Goal: Entertainment & Leisure: Consume media (video, audio)

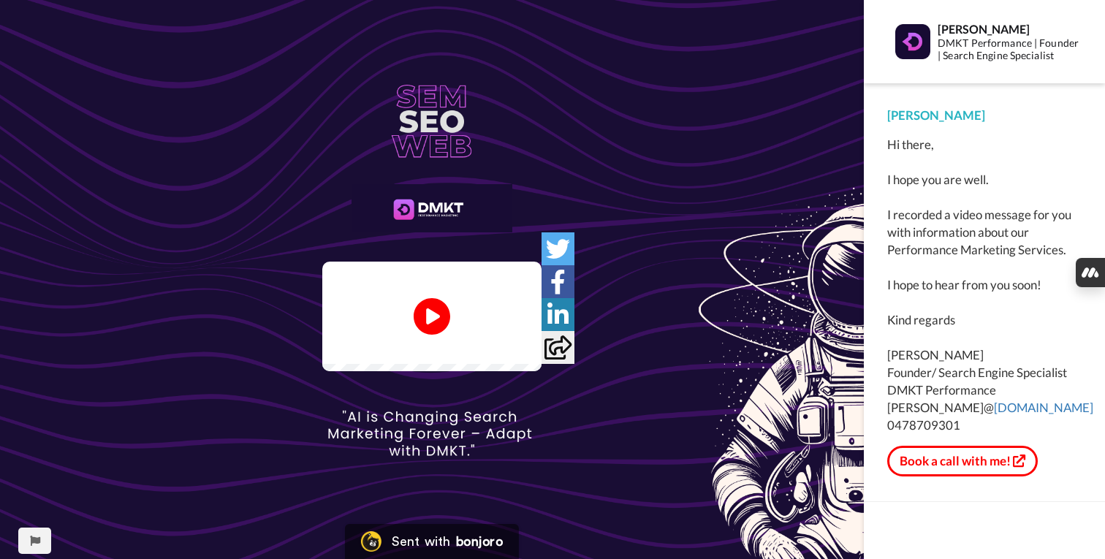
click at [429, 317] on icon "Play/Pause" at bounding box center [432, 317] width 37 height 66
click at [484, 371] on video at bounding box center [431, 317] width 219 height 110
click at [426, 314] on icon "Play/Pause" at bounding box center [432, 316] width 39 height 69
click at [493, 347] on video at bounding box center [431, 317] width 219 height 110
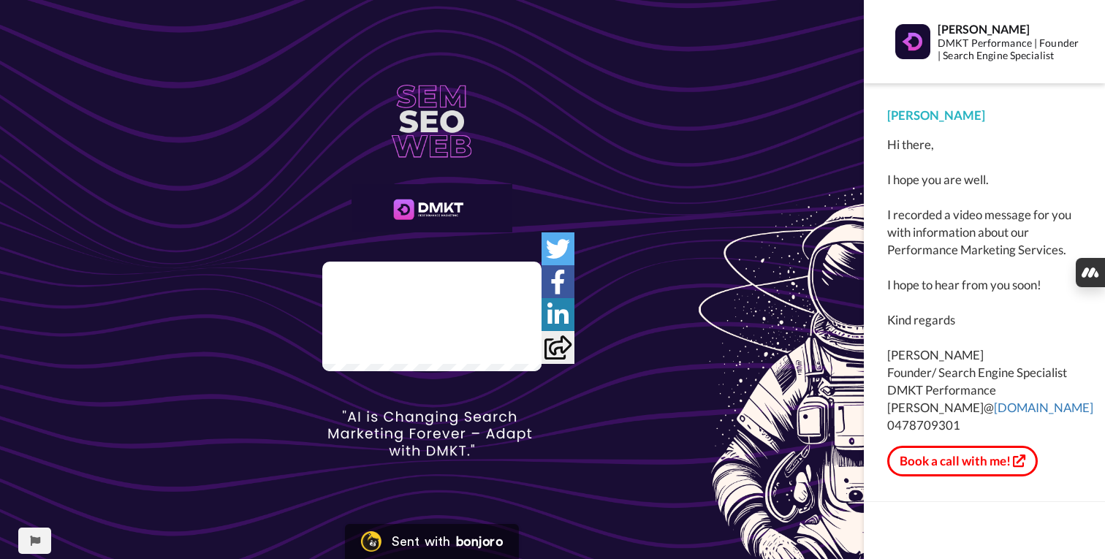
click at [355, 371] on video at bounding box center [431, 317] width 219 height 110
click at [454, 271] on video at bounding box center [431, 317] width 219 height 110
click at [542, 366] on video at bounding box center [431, 317] width 219 height 110
click at [542, 364] on div at bounding box center [431, 348] width 219 height 31
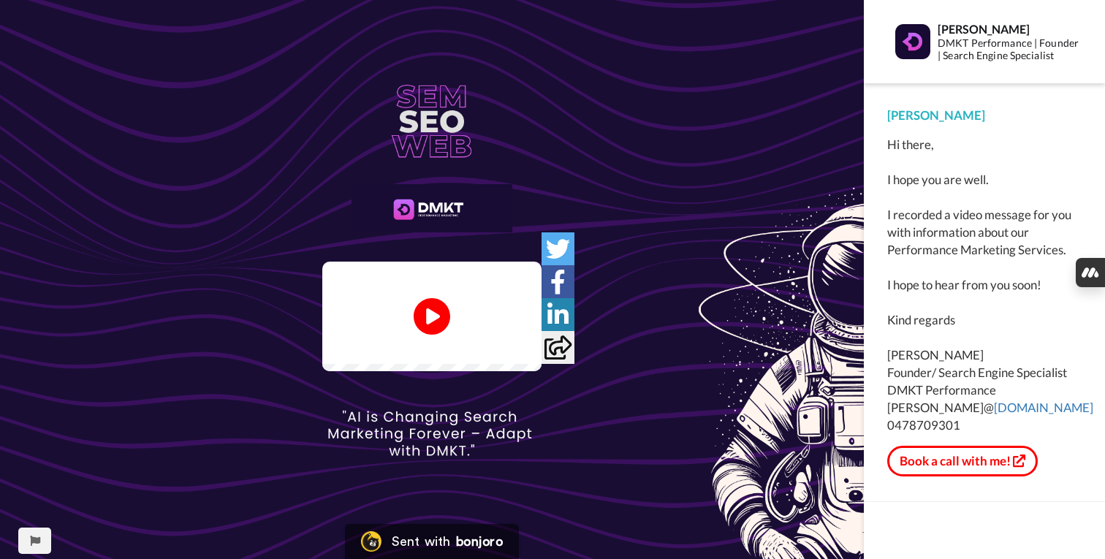
click at [529, 352] on img at bounding box center [521, 343] width 15 height 15
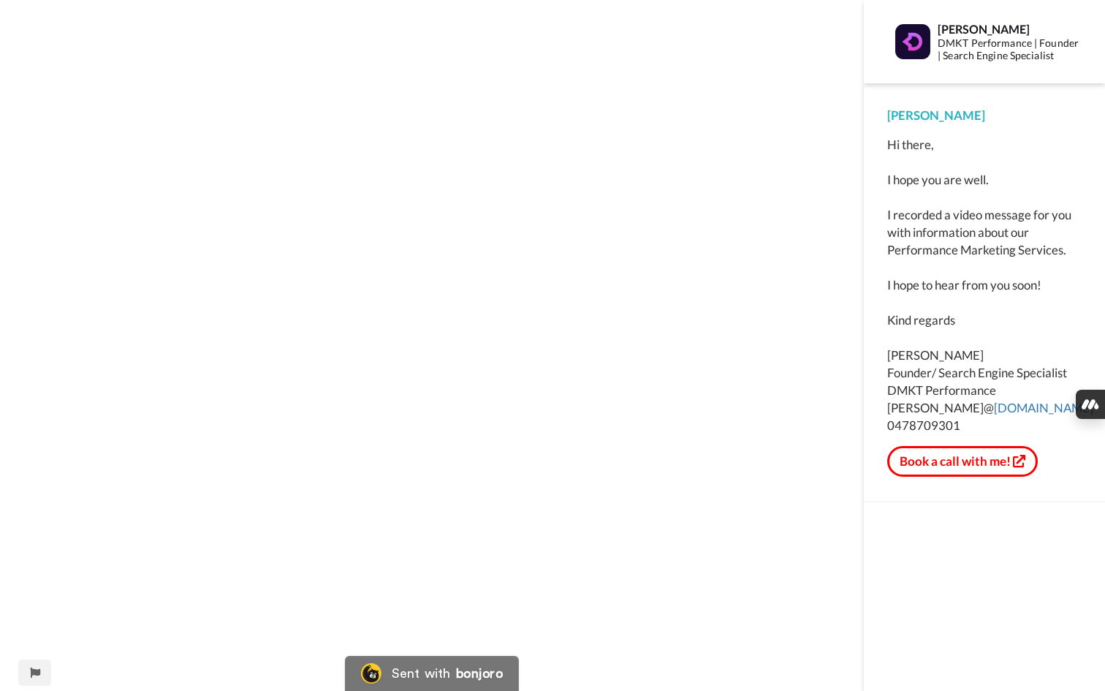
click at [864, 519] on video at bounding box center [432, 345] width 864 height 691
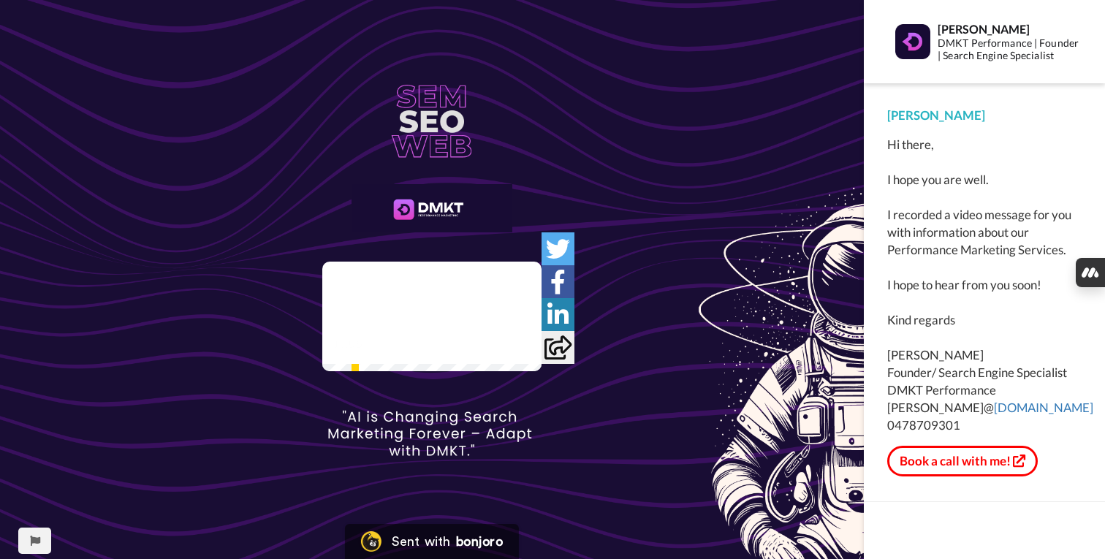
click at [529, 352] on img at bounding box center [521, 343] width 15 height 15
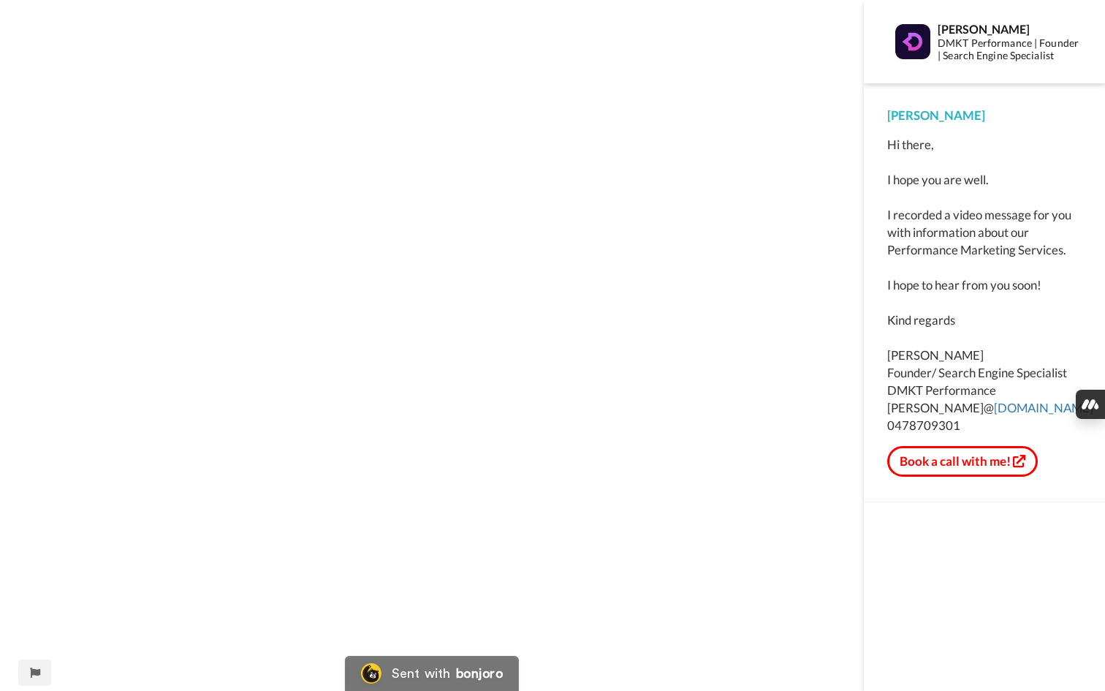
click at [864, 436] on video at bounding box center [432, 345] width 864 height 691
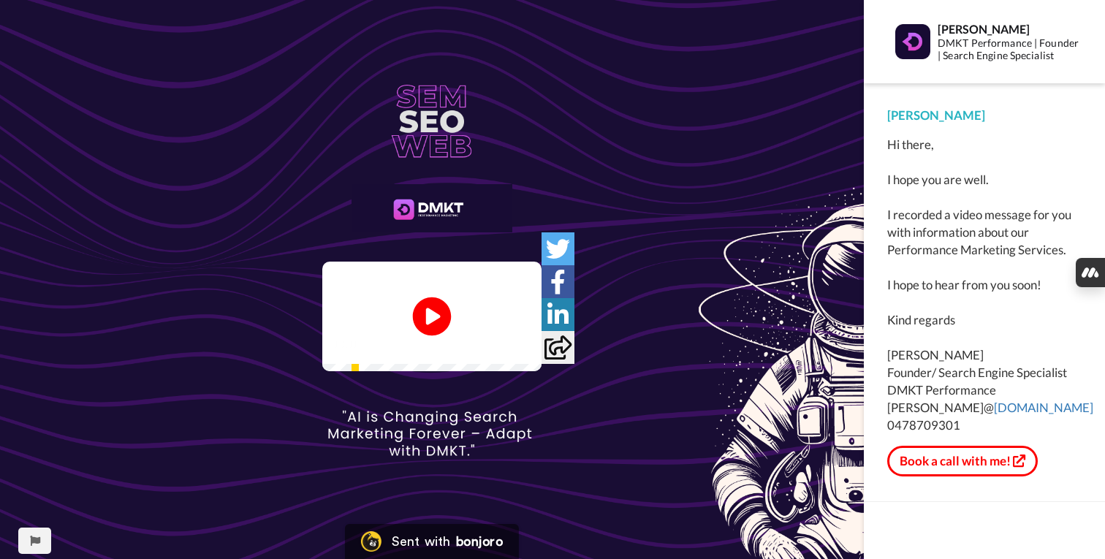
click at [428, 314] on icon "Play/Pause" at bounding box center [432, 316] width 39 height 69
click at [529, 352] on img at bounding box center [521, 343] width 15 height 15
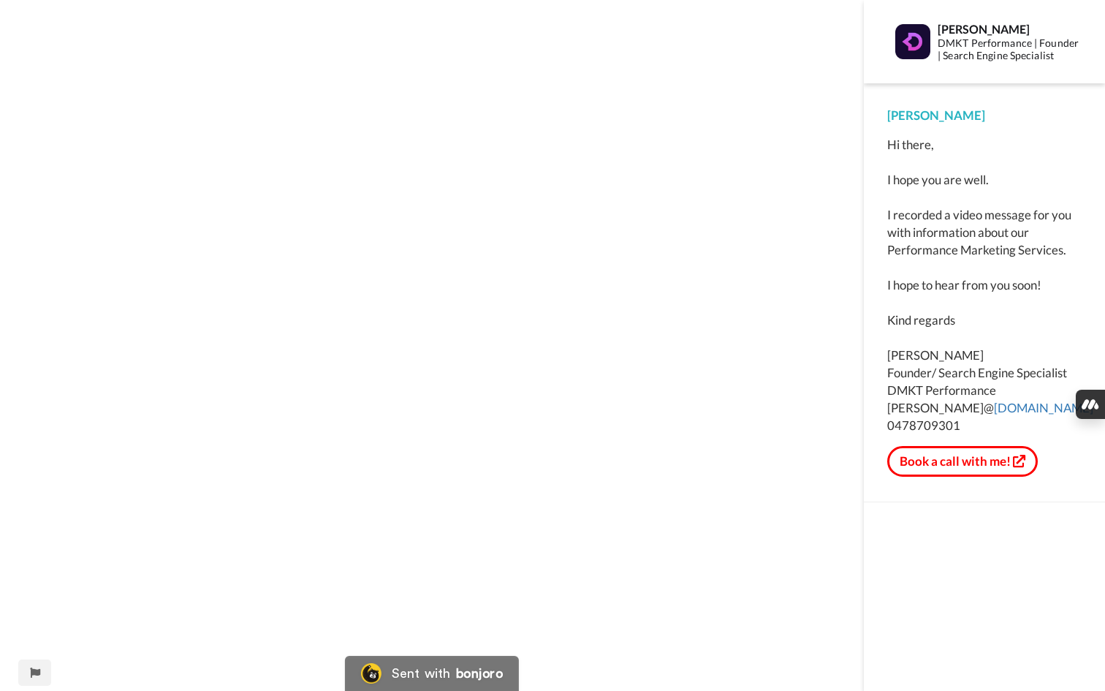
click at [741, 454] on video at bounding box center [432, 345] width 864 height 691
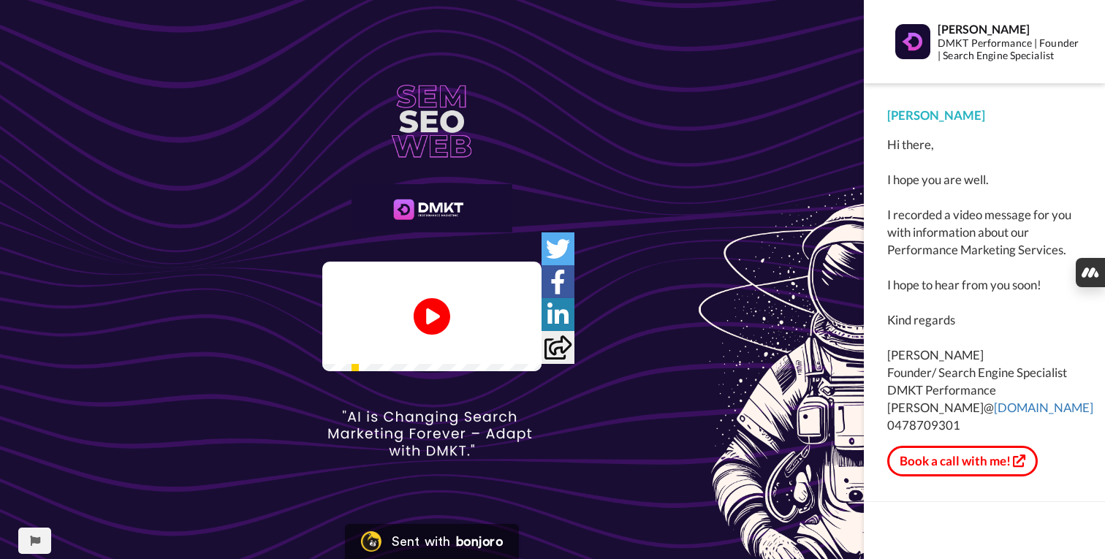
click at [529, 352] on img at bounding box center [521, 343] width 15 height 15
